Goal: Navigation & Orientation: Find specific page/section

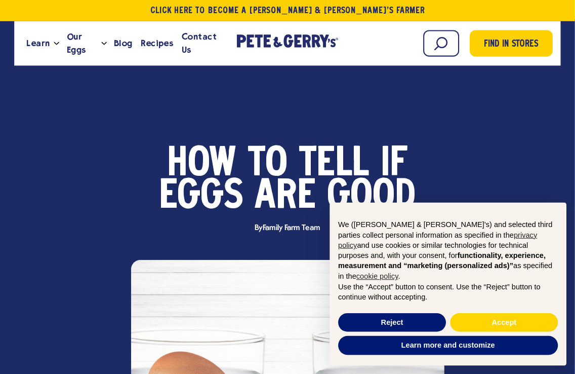
scroll to position [6, 0]
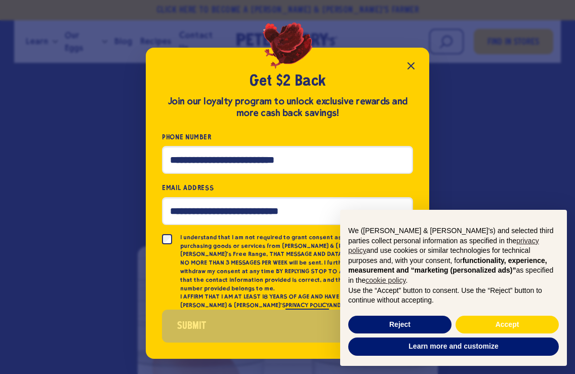
click at [413, 72] on icon "Close popup" at bounding box center [411, 66] width 12 height 12
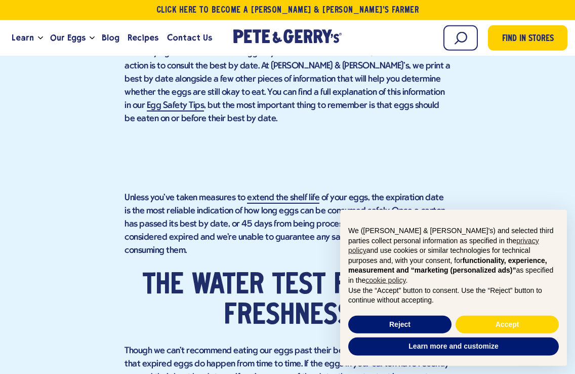
scroll to position [972, 0]
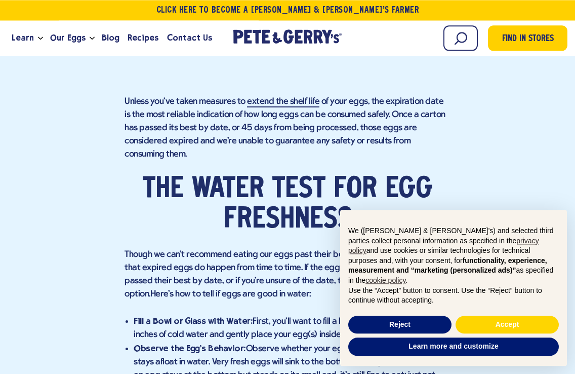
click at [547, 190] on div "Find in Stores Can I eat my expired eggs? If you’ve ever found yourself staring…" at bounding box center [288, 376] width 560 height 1927
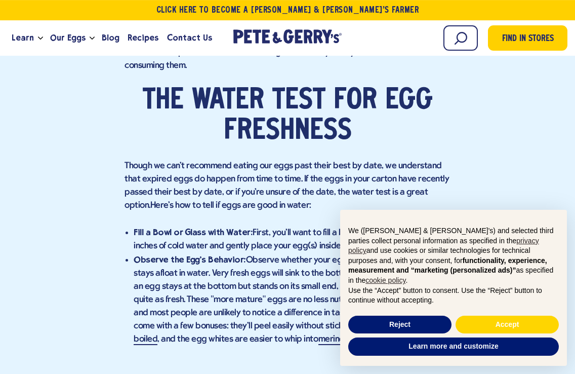
scroll to position [1156, 0]
click at [550, 190] on div "Find in Stores Can I eat my expired eggs? If you’ve ever found yourself staring…" at bounding box center [288, 287] width 560 height 1927
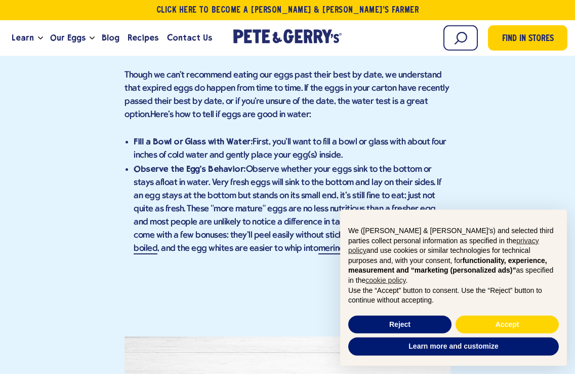
scroll to position [1247, 0]
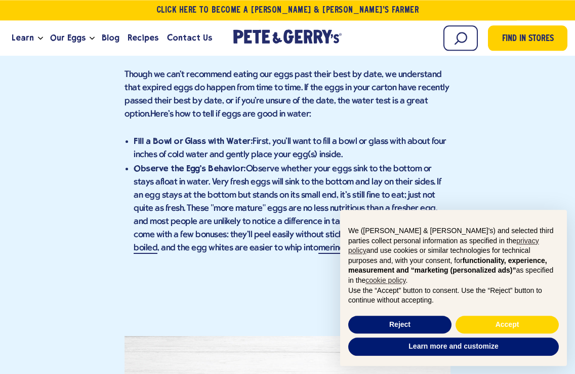
click at [550, 175] on div "Find in Stores Can I eat my expired eggs? If you’ve ever found yourself staring…" at bounding box center [288, 196] width 560 height 1927
click at [549, 172] on div "Find in Stores Can I eat my expired eggs? If you’ve ever found yourself staring…" at bounding box center [288, 196] width 560 height 1927
click at [544, 183] on div "Find in Stores Can I eat my expired eggs? If you’ve ever found yourself staring…" at bounding box center [288, 196] width 560 height 1927
click at [543, 181] on div "Find in Stores Can I eat my expired eggs? If you’ve ever found yourself staring…" at bounding box center [288, 196] width 560 height 1927
click at [547, 181] on div "Find in Stores Can I eat my expired eggs? If you’ve ever found yourself staring…" at bounding box center [288, 196] width 560 height 1927
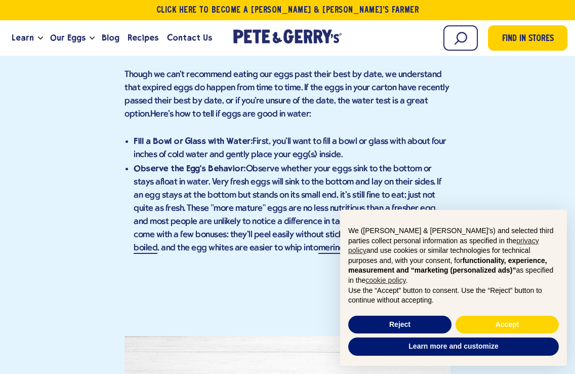
click at [530, 204] on div "Find in Stores Can I eat my expired eggs? If you’ve ever found yourself staring…" at bounding box center [288, 196] width 560 height 1927
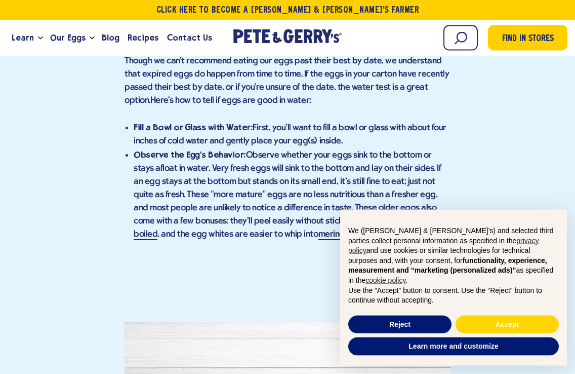
scroll to position [1261, 0]
